Goal: Navigation & Orientation: Find specific page/section

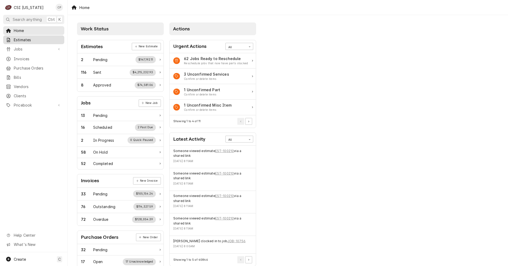
click at [26, 41] on span "Estimates" at bounding box center [38, 40] width 48 height 6
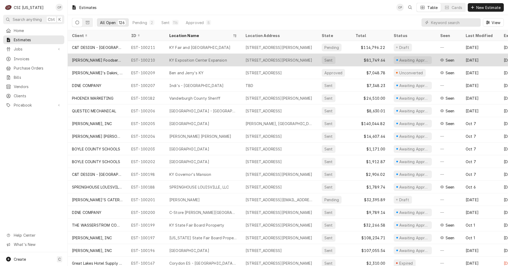
click at [208, 59] on div "KY Exposition Center Expansion" at bounding box center [198, 60] width 58 height 6
